Goal: Obtain resource: Download file/media

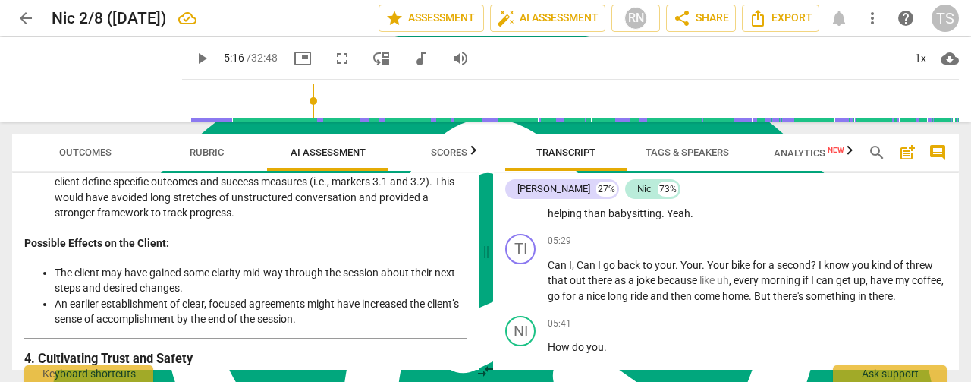
scroll to position [1315, 0]
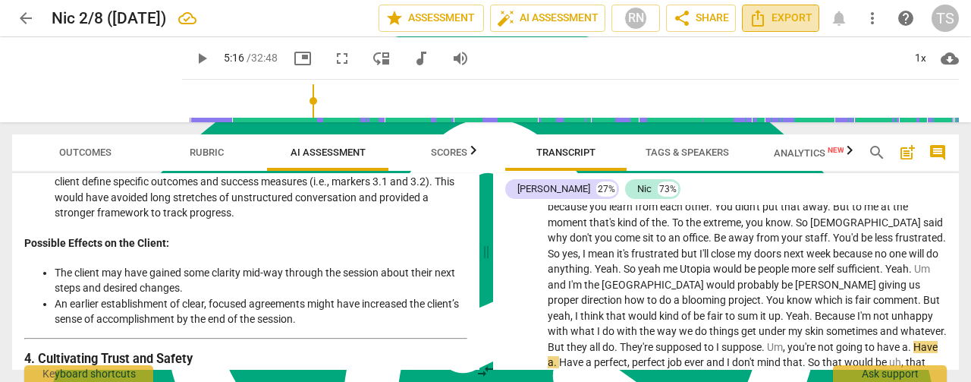
click at [780, 18] on span "Export" at bounding box center [781, 18] width 64 height 18
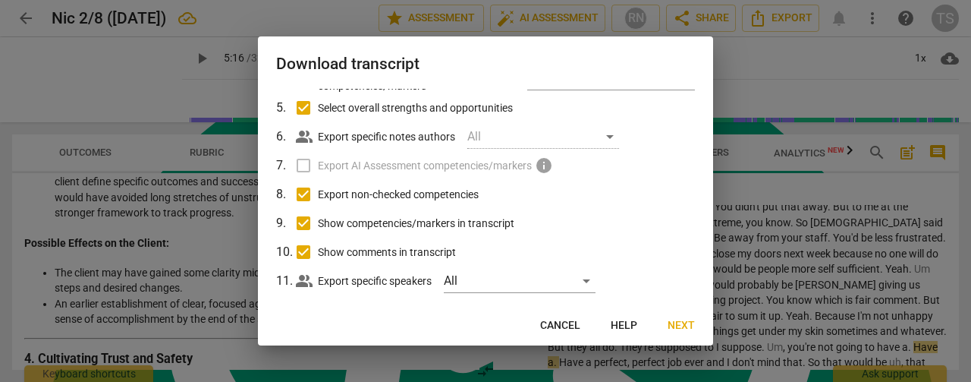
scroll to position [193, 0]
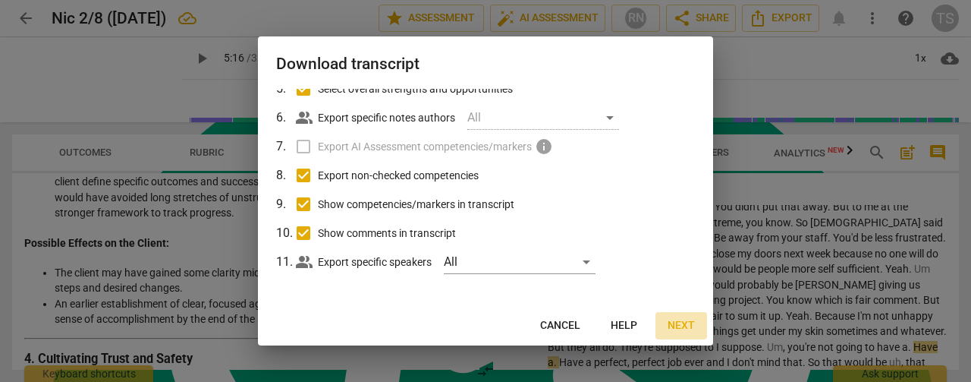
click at [677, 323] on span "Next" at bounding box center [681, 325] width 27 height 15
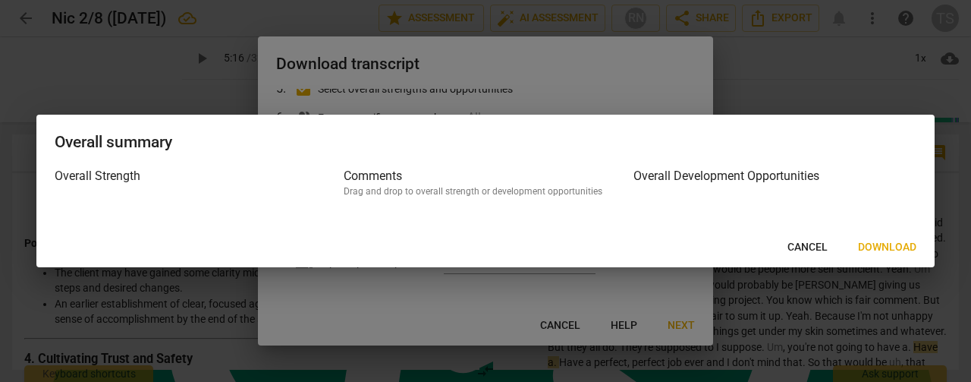
click at [891, 250] on span "Download" at bounding box center [887, 247] width 58 height 15
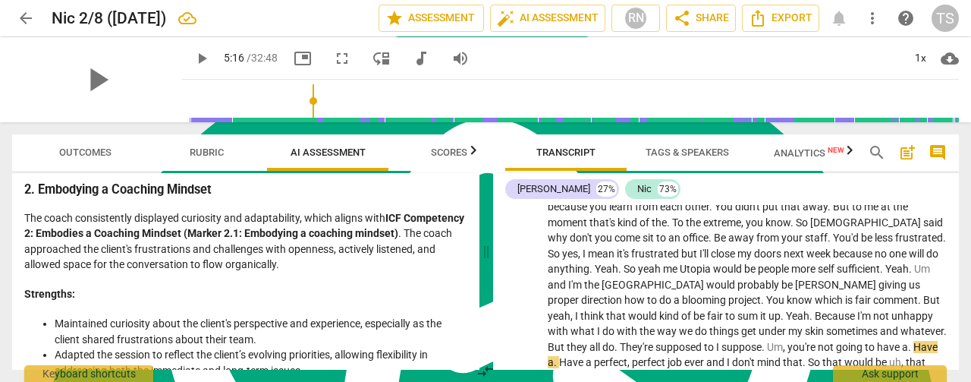
scroll to position [0, 0]
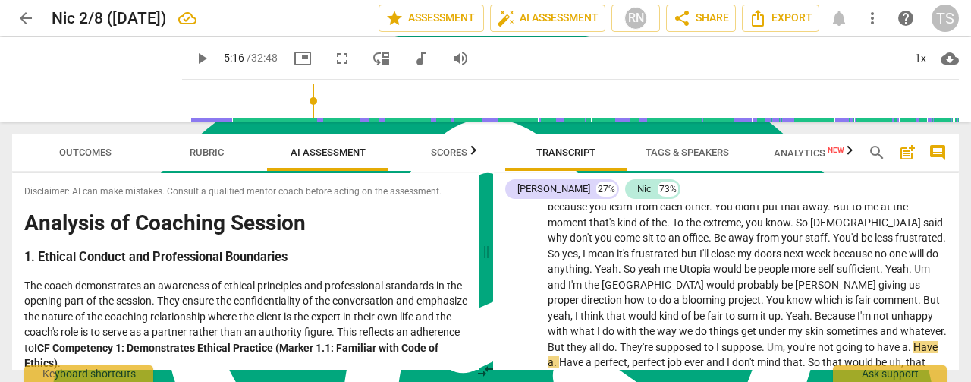
drag, startPoint x: 247, startPoint y: 356, endPoint x: 27, endPoint y: 202, distance: 268.6
click at [27, 202] on div "Disclaimer: AI can make mistakes. Consult a qualified mentor coach before actin…" at bounding box center [245, 271] width 467 height 197
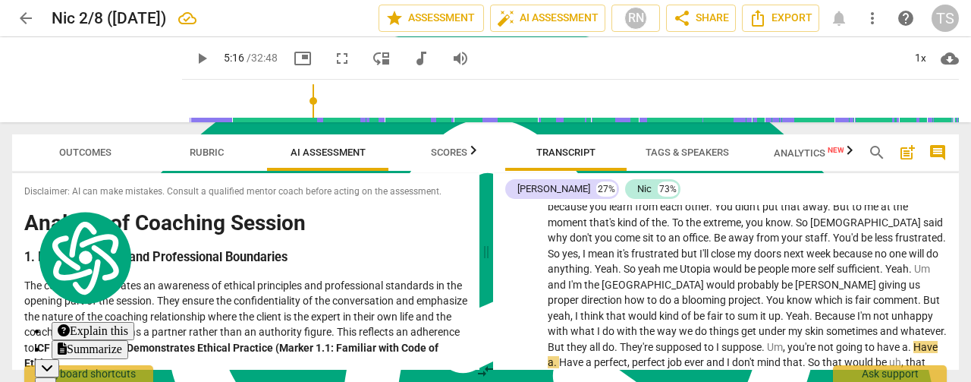
copy div "Analysis of Coaching Session 1. Ethical Conduct and Professional Boundaries The…"
click at [738, 283] on span "probably" at bounding box center [760, 284] width 44 height 12
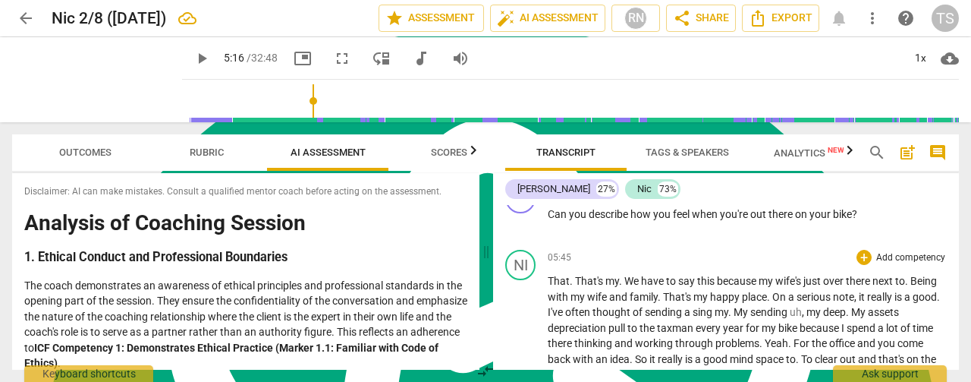
scroll to position [2150, 0]
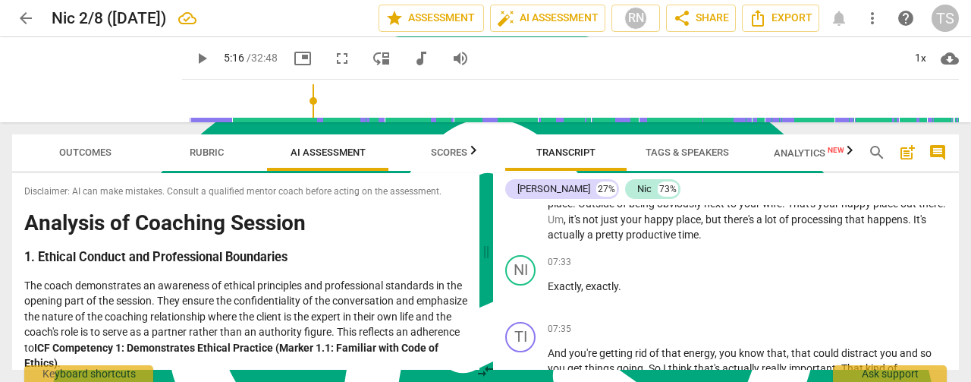
click at [30, 30] on button "arrow_back" at bounding box center [25, 18] width 27 height 27
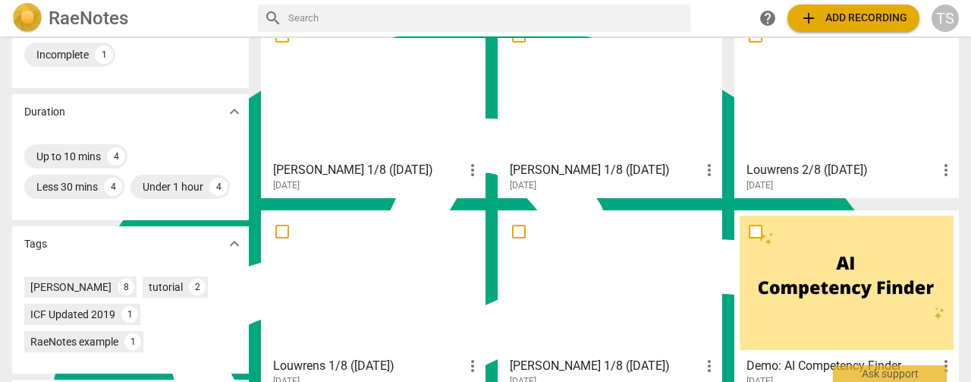
scroll to position [304, 0]
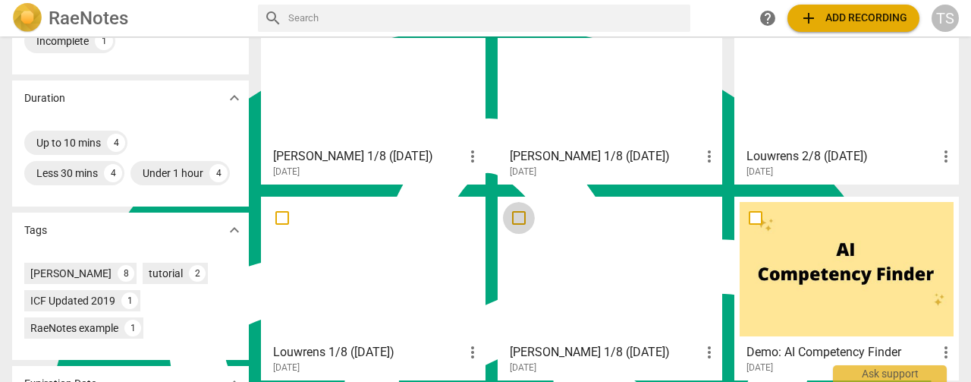
click at [514, 219] on input "checkbox" at bounding box center [519, 218] width 32 height 18
checkbox input "false"
click at [700, 351] on span "more_vert" at bounding box center [709, 352] width 18 height 18
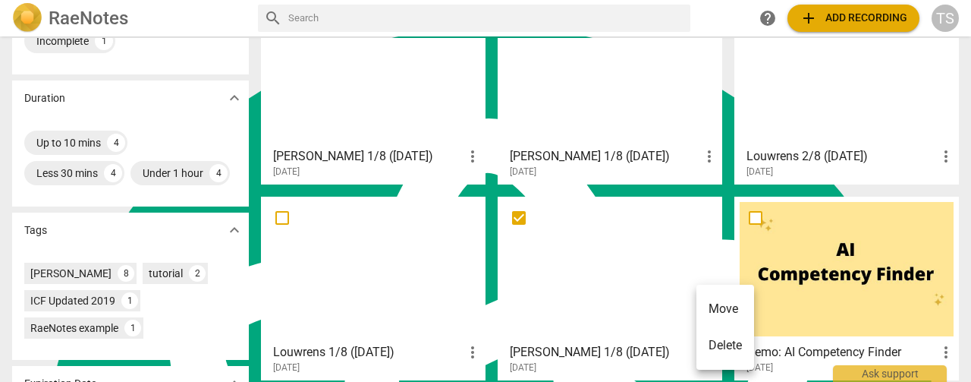
click at [709, 347] on li "Delete" at bounding box center [726, 345] width 58 height 36
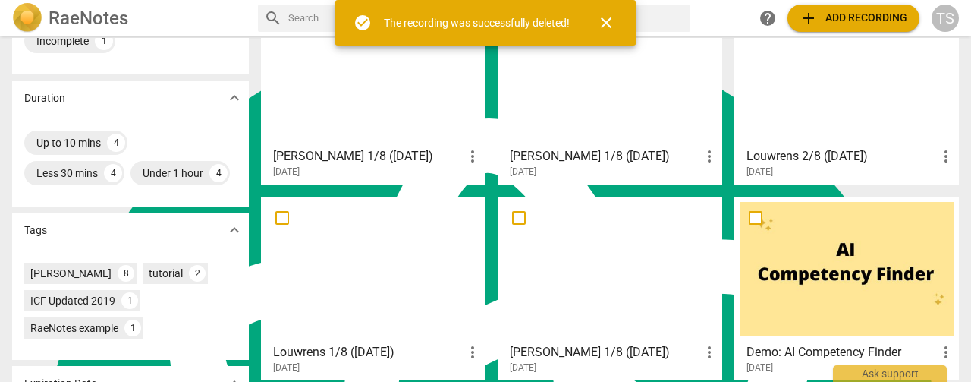
scroll to position [0, 0]
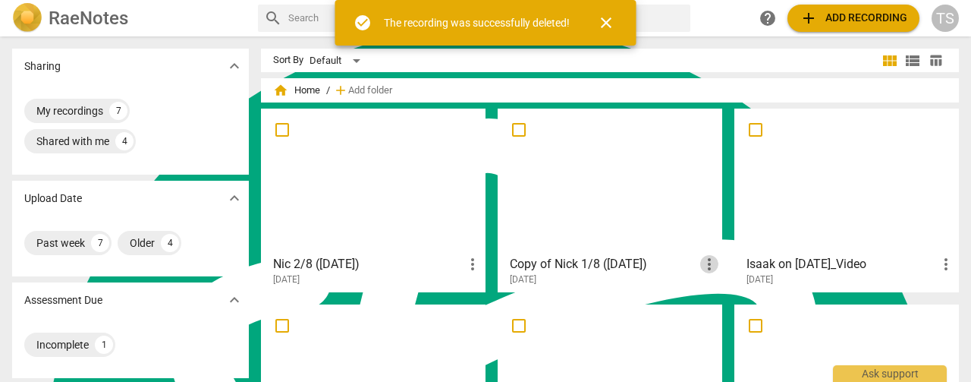
click at [706, 268] on span "more_vert" at bounding box center [709, 264] width 18 height 18
click at [587, 266] on div at bounding box center [485, 191] width 971 height 382
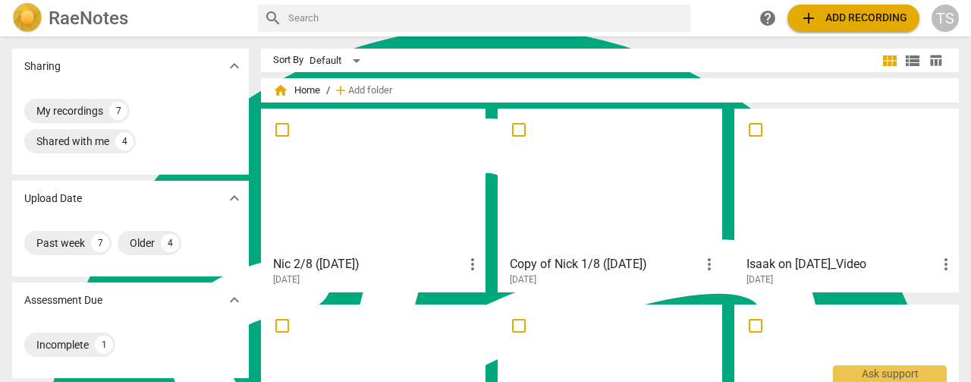
click at [558, 165] on div at bounding box center [610, 181] width 214 height 134
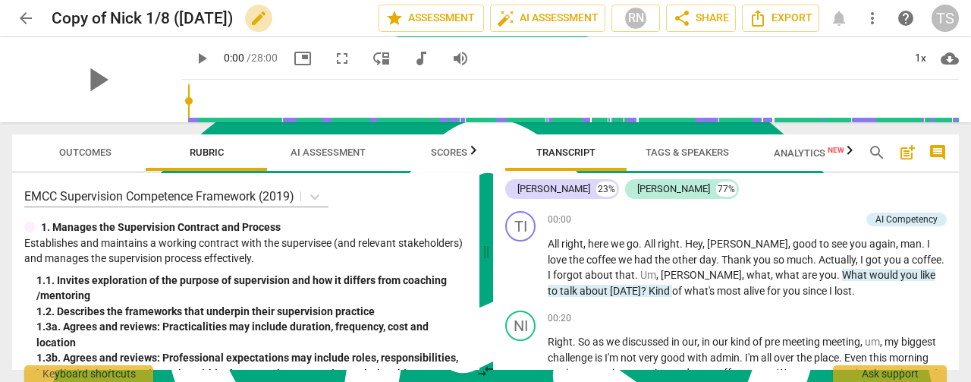
click at [268, 24] on span "edit" at bounding box center [259, 18] width 18 height 18
click at [114, 19] on input "Copy of Nick 1/8 ([DATE])" at bounding box center [182, 18] width 260 height 29
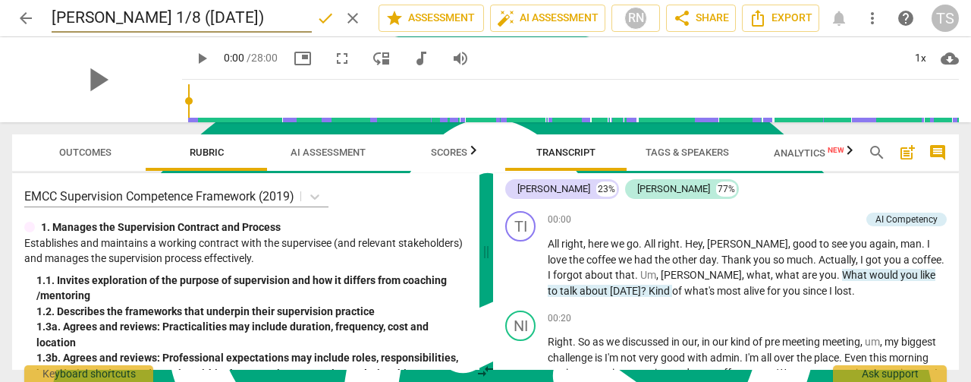
click at [78, 25] on input "[PERSON_NAME] 1/8 ([DATE])" at bounding box center [182, 18] width 260 height 29
click at [77, 16] on input "[PERSON_NAME] 1/8 ([DATE])" at bounding box center [182, 18] width 260 height 29
click at [82, 16] on input "[PERSON_NAME] 1/8 ([DATE])" at bounding box center [182, 18] width 260 height 29
type input "Nic 1/8 ([DATE])"
click at [310, 150] on span "AI Assessment" at bounding box center [328, 151] width 75 height 11
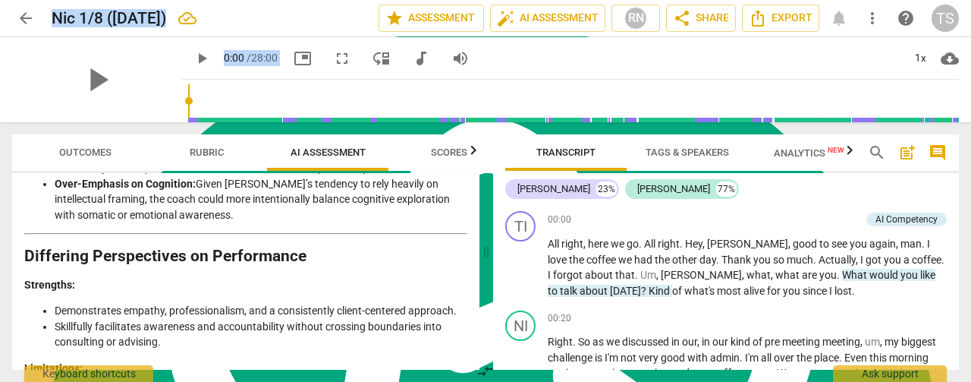
scroll to position [2818, 0]
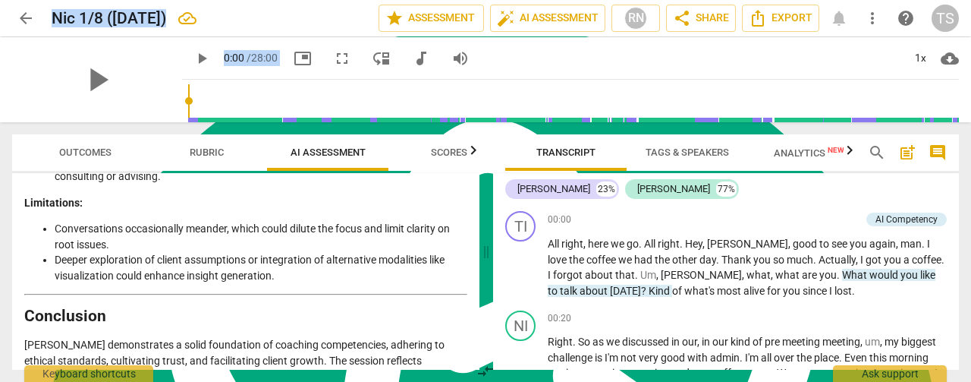
drag, startPoint x: 29, startPoint y: 227, endPoint x: 378, endPoint y: 360, distance: 373.7
click at [378, 360] on div "Disclaimer: AI can make mistakes. Consult a qualified mentor coach before actin…" at bounding box center [245, 271] width 467 height 197
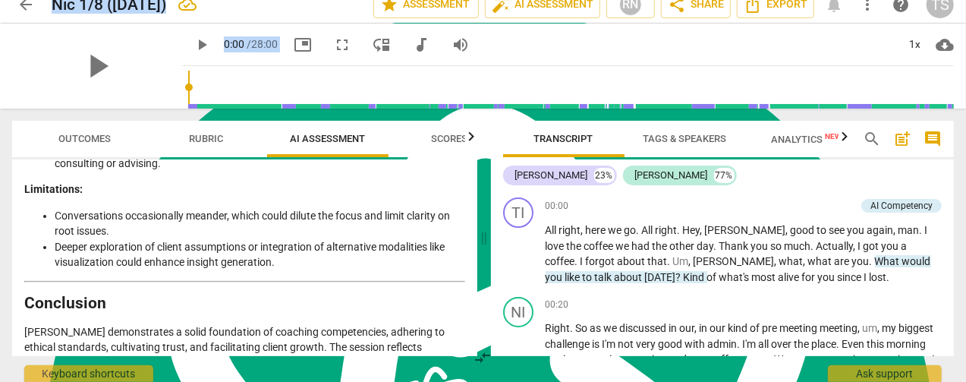
copy div "Loremips do sit Ametc'a Elitsedd Eiusmodt Inc utlab, Etd, magnaaliquae a minimv…"
click at [771, 2] on span "Export" at bounding box center [776, 4] width 64 height 18
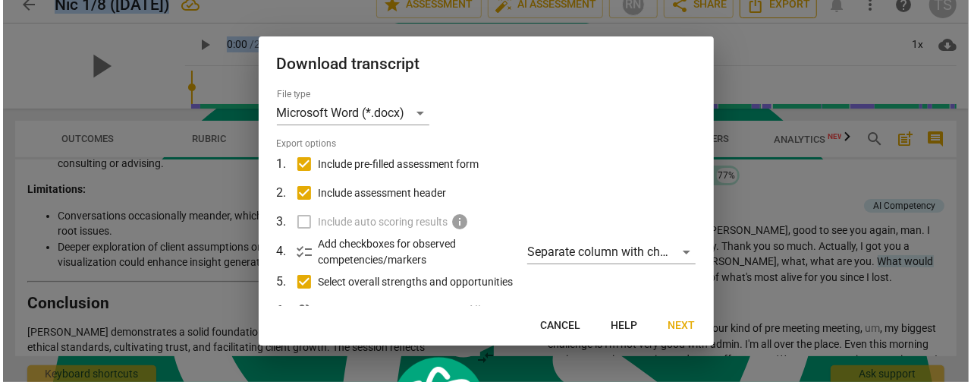
scroll to position [2818, 0]
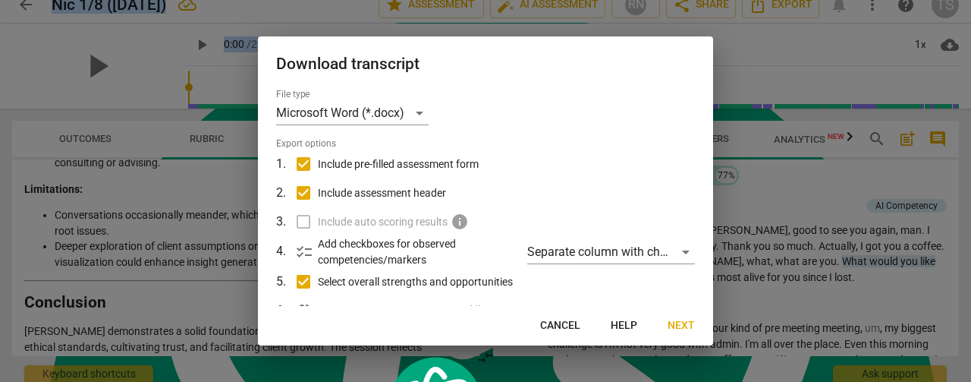
click at [694, 327] on span "Next" at bounding box center [681, 325] width 27 height 15
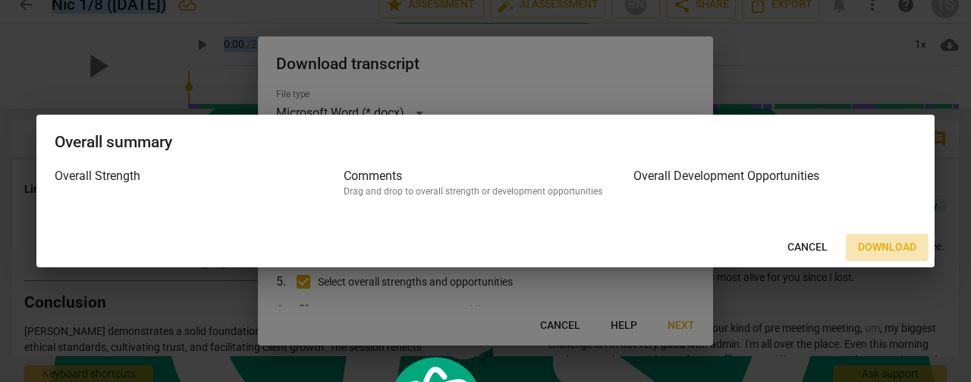
click at [885, 245] on span "Download" at bounding box center [887, 247] width 58 height 15
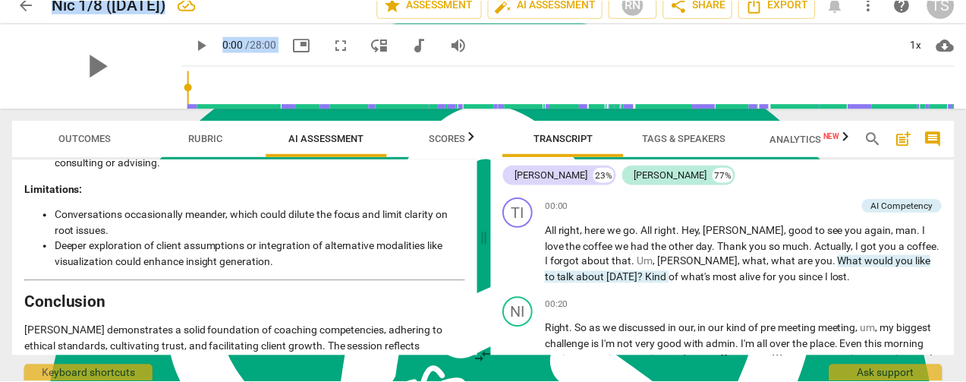
scroll to position [2833, 0]
